Goal: Information Seeking & Learning: Learn about a topic

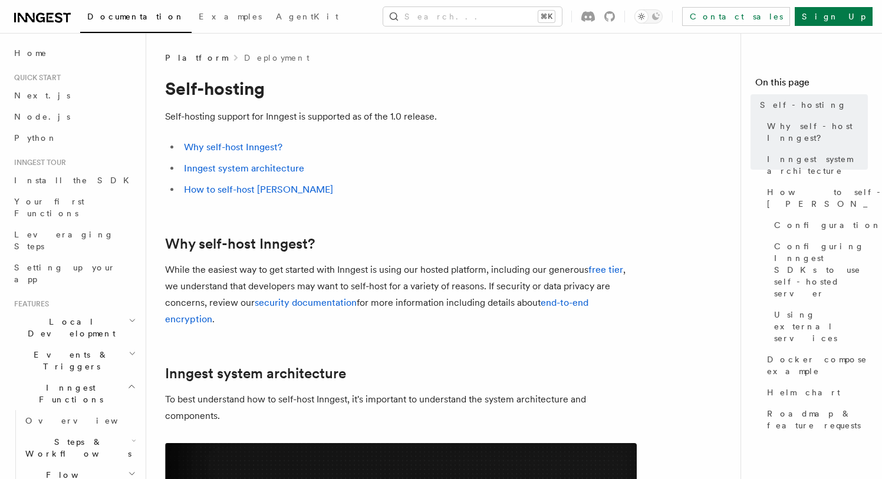
click at [229, 155] on li "Why self-host Inngest?" at bounding box center [408, 147] width 456 height 17
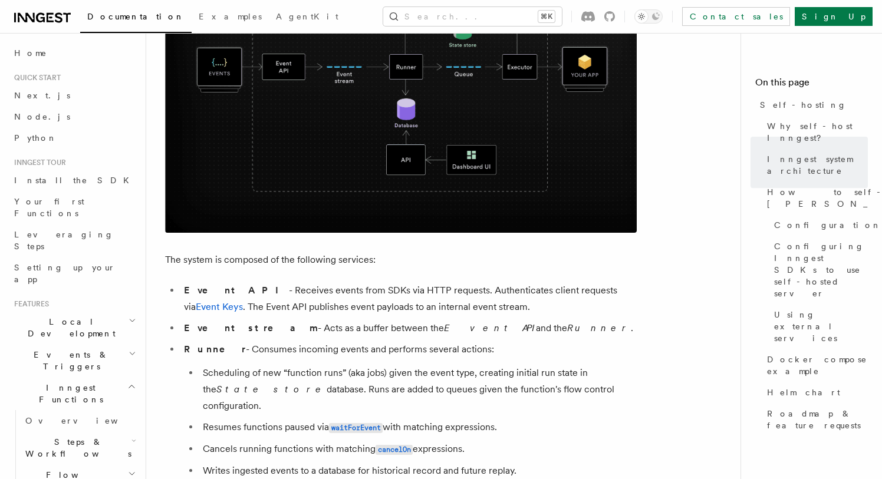
scroll to position [472, 0]
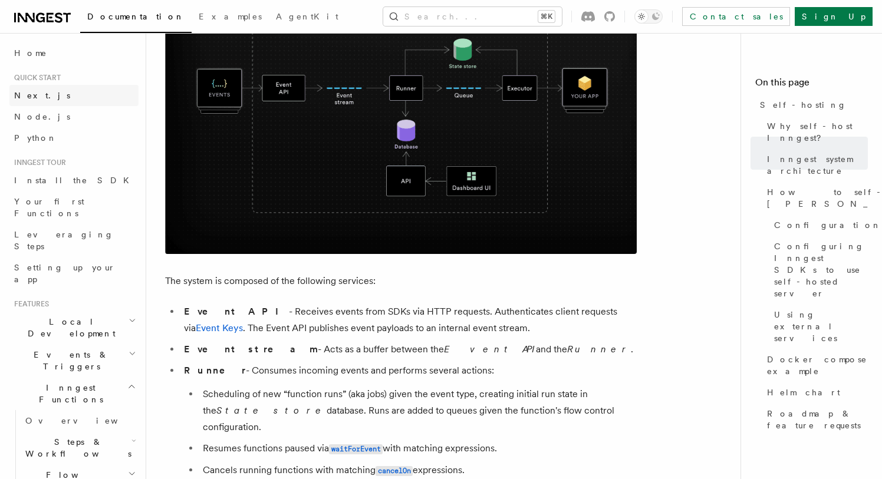
click at [31, 91] on span "Next.js" at bounding box center [42, 95] width 56 height 9
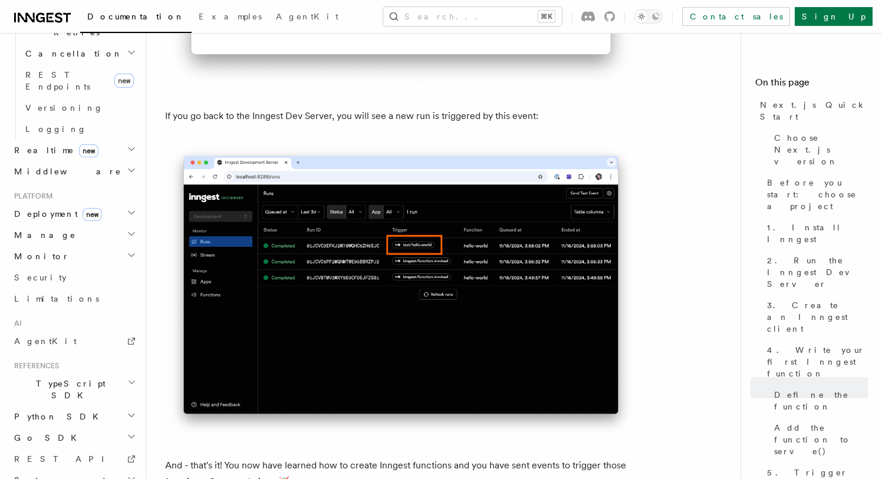
scroll to position [6906, 0]
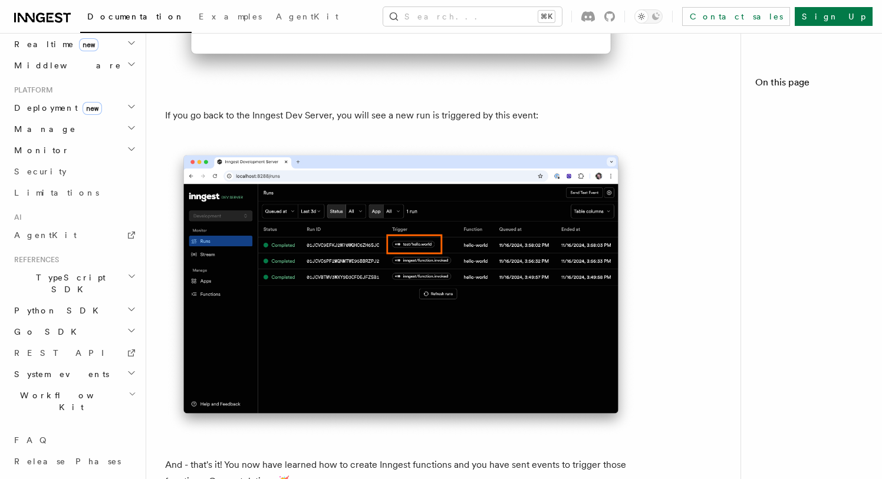
scroll to position [488, 0]
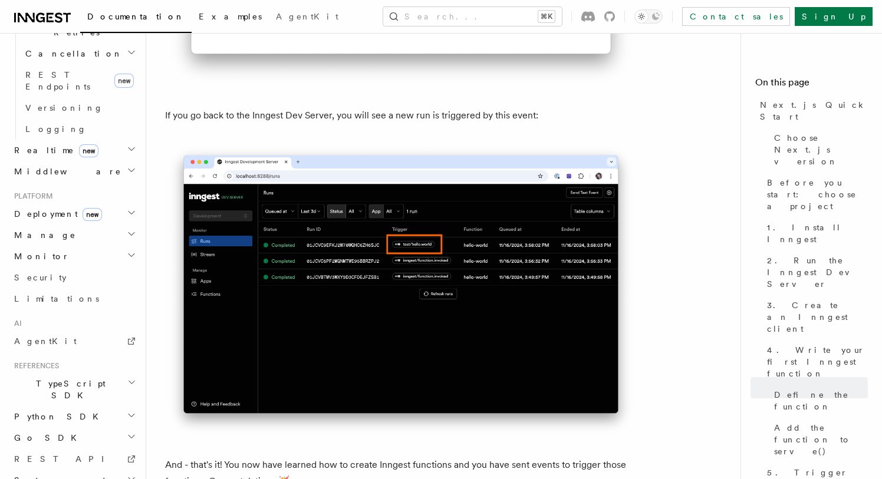
click at [199, 15] on span "Examples" at bounding box center [230, 16] width 63 height 9
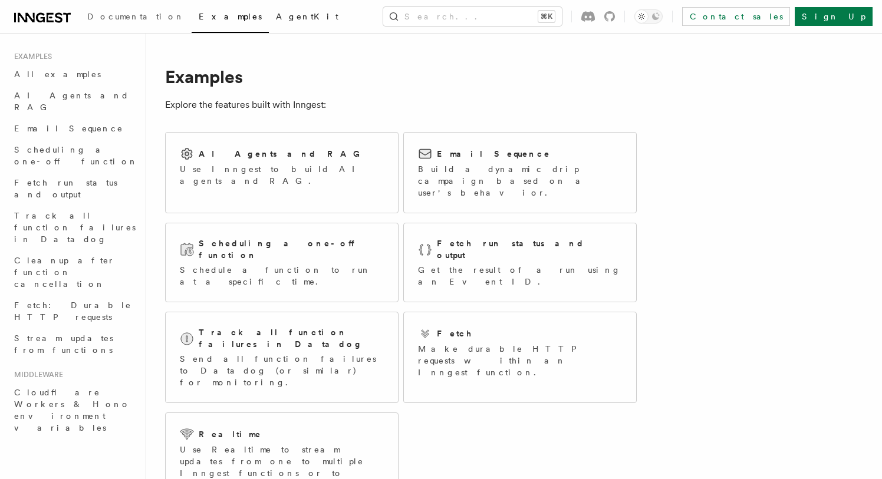
click at [276, 13] on span "AgentKit" at bounding box center [307, 16] width 63 height 9
